Goal: Information Seeking & Learning: Learn about a topic

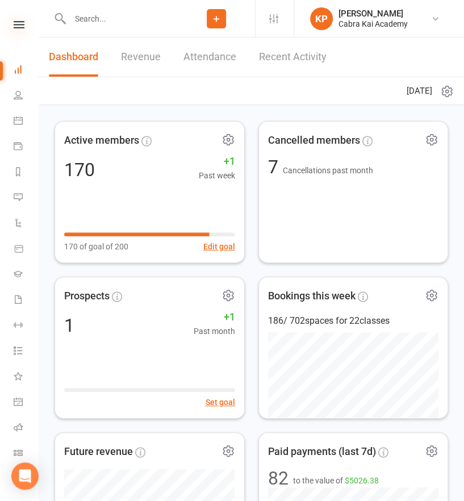
click at [15, 24] on icon at bounding box center [19, 24] width 11 height 7
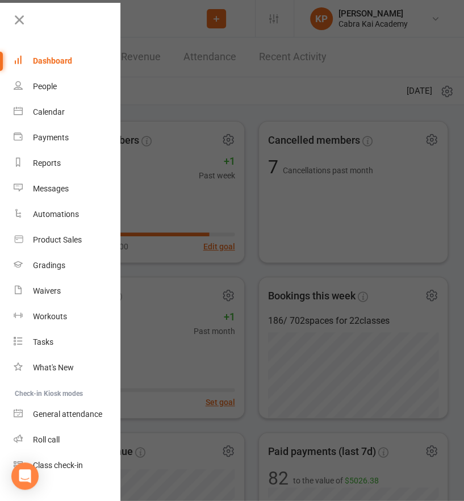
click at [15, 24] on icon at bounding box center [19, 20] width 16 height 16
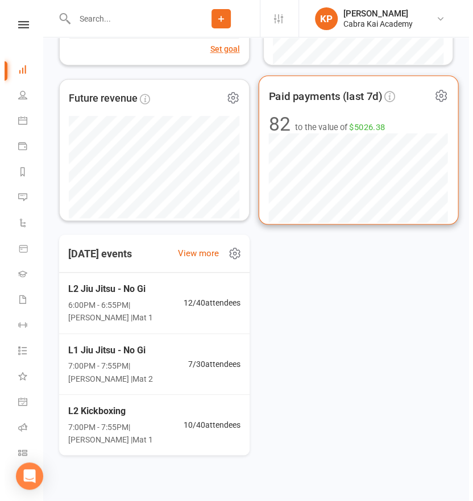
scroll to position [366, 0]
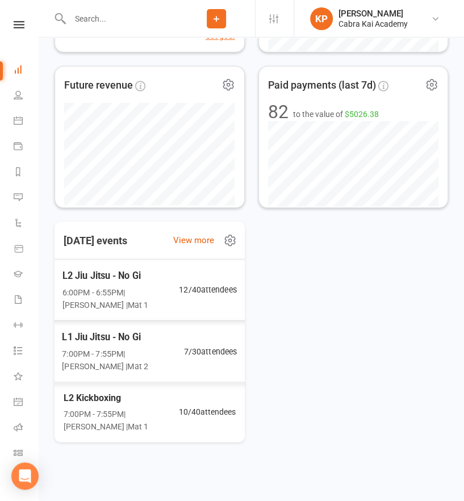
click at [154, 293] on span "6:00PM - 6:55PM | [PERSON_NAME] | Mat 1" at bounding box center [120, 299] width 116 height 26
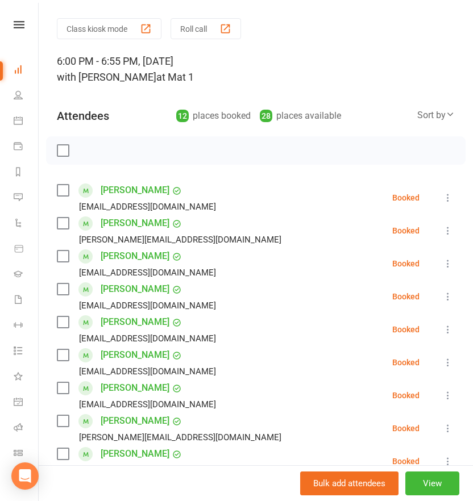
scroll to position [0, 0]
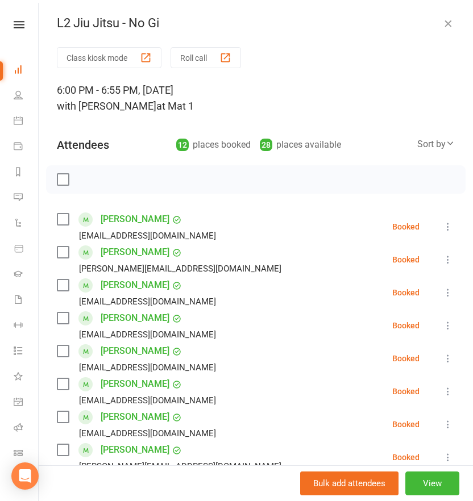
click at [442, 22] on icon "button" at bounding box center [447, 23] width 11 height 11
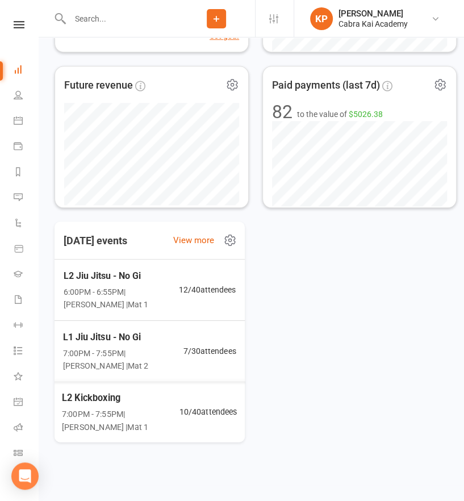
click at [123, 420] on span "7:00PM - 7:55PM | [PERSON_NAME] | Mat 1" at bounding box center [120, 421] width 117 height 26
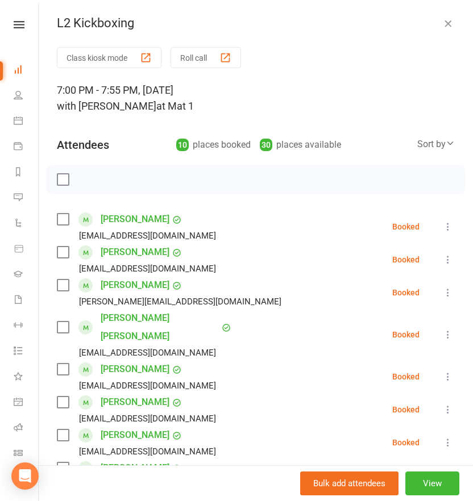
click at [442, 23] on icon "button" at bounding box center [447, 23] width 11 height 11
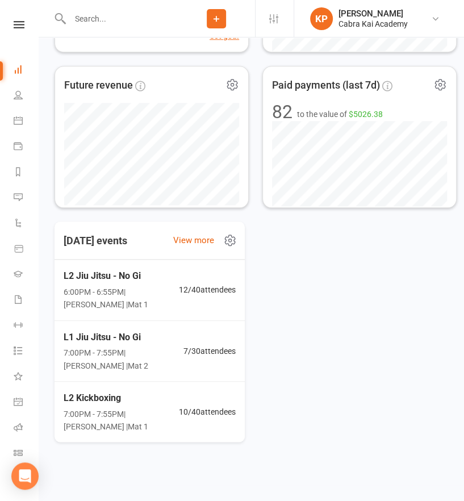
click at [372, 290] on div "[DATE] events View more L2 Jiu Jitsu - No Gi 6:00PM - 6:55PM | [PERSON_NAME] | …" at bounding box center [252, 332] width 394 height 221
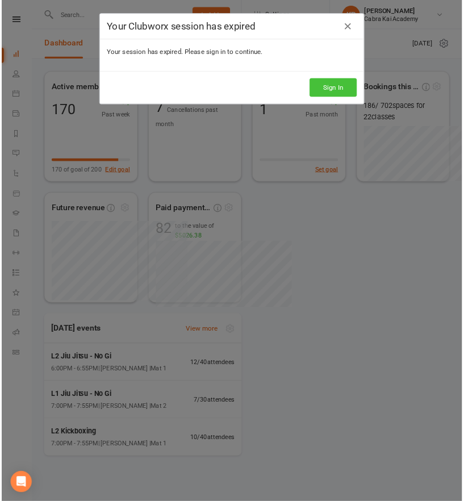
scroll to position [2, 0]
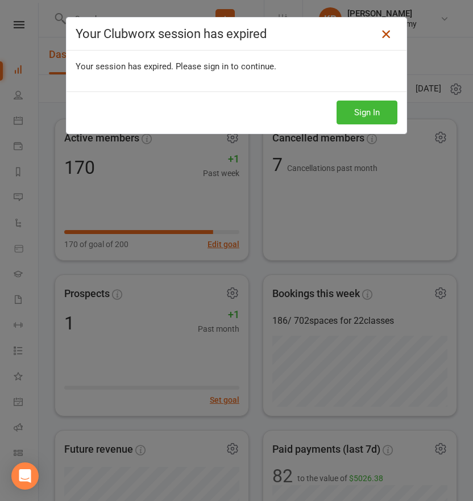
click at [380, 34] on icon at bounding box center [386, 34] width 14 height 14
click at [383, 41] on link at bounding box center [386, 34] width 18 height 18
